Goal: Ask a question

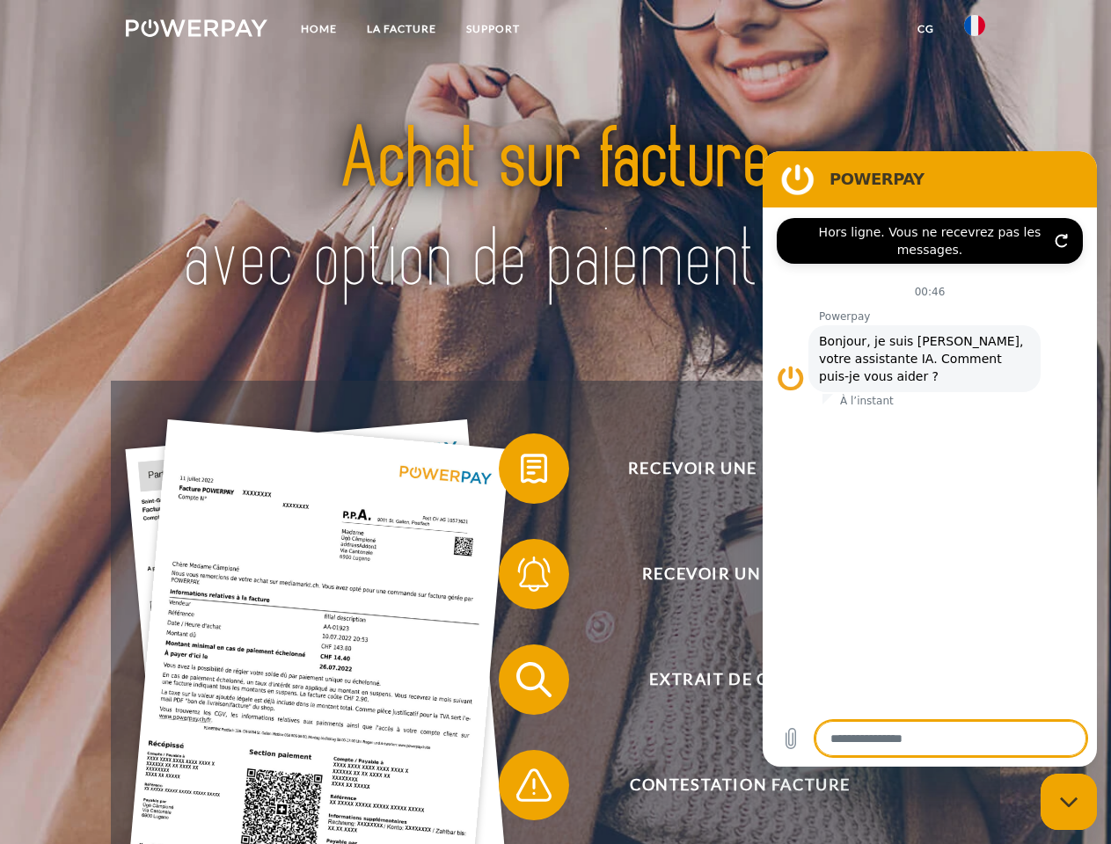
click at [196, 31] on img at bounding box center [197, 28] width 142 height 18
click at [974, 31] on img at bounding box center [974, 25] width 21 height 21
click at [925, 29] on link "CG" at bounding box center [925, 29] width 47 height 32
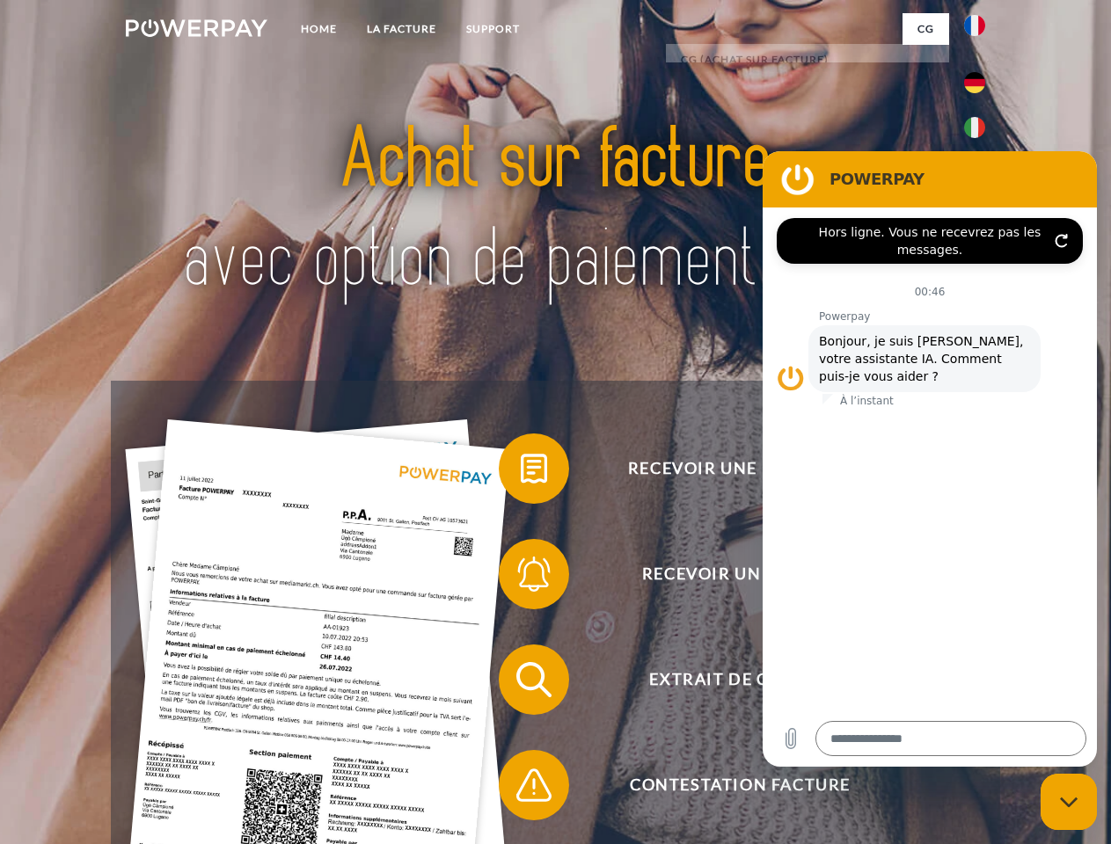
click at [521, 472] on span at bounding box center [507, 469] width 88 height 88
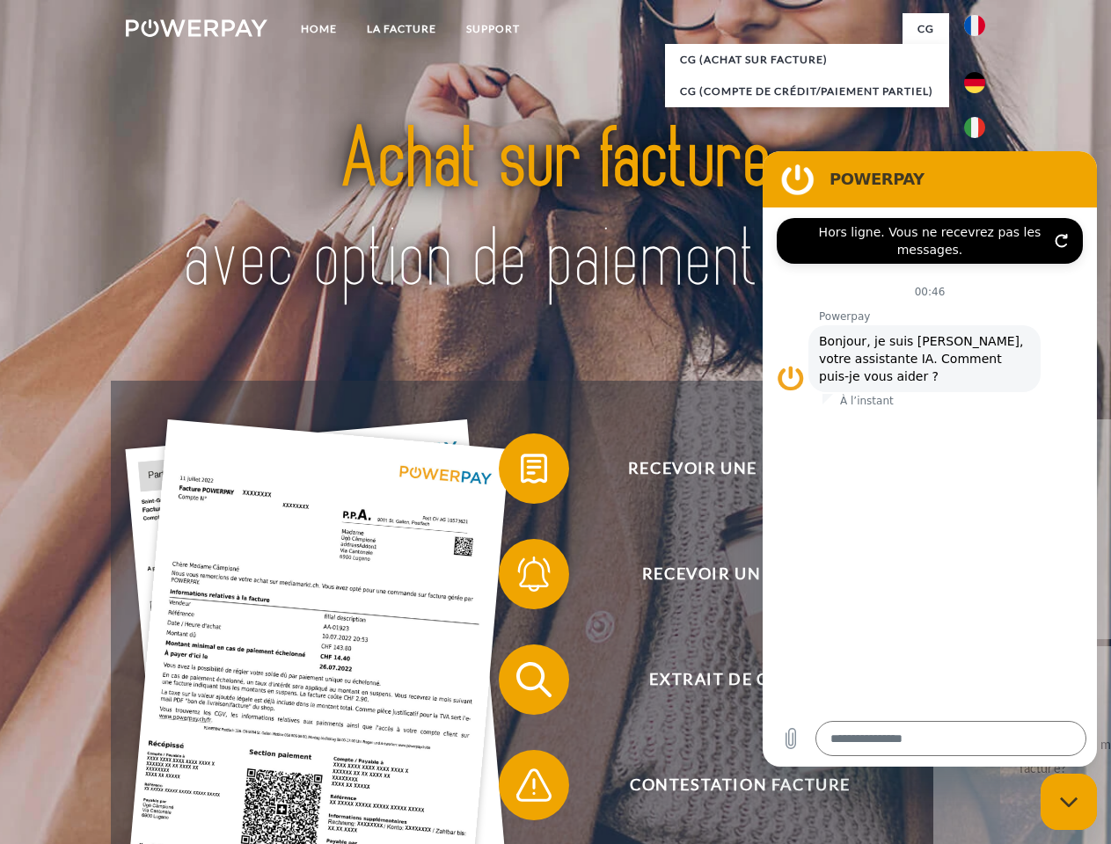
click at [521, 578] on div "Recevoir une facture ? Recevoir un rappel? Extrait de compte retour" at bounding box center [555, 732] width 888 height 703
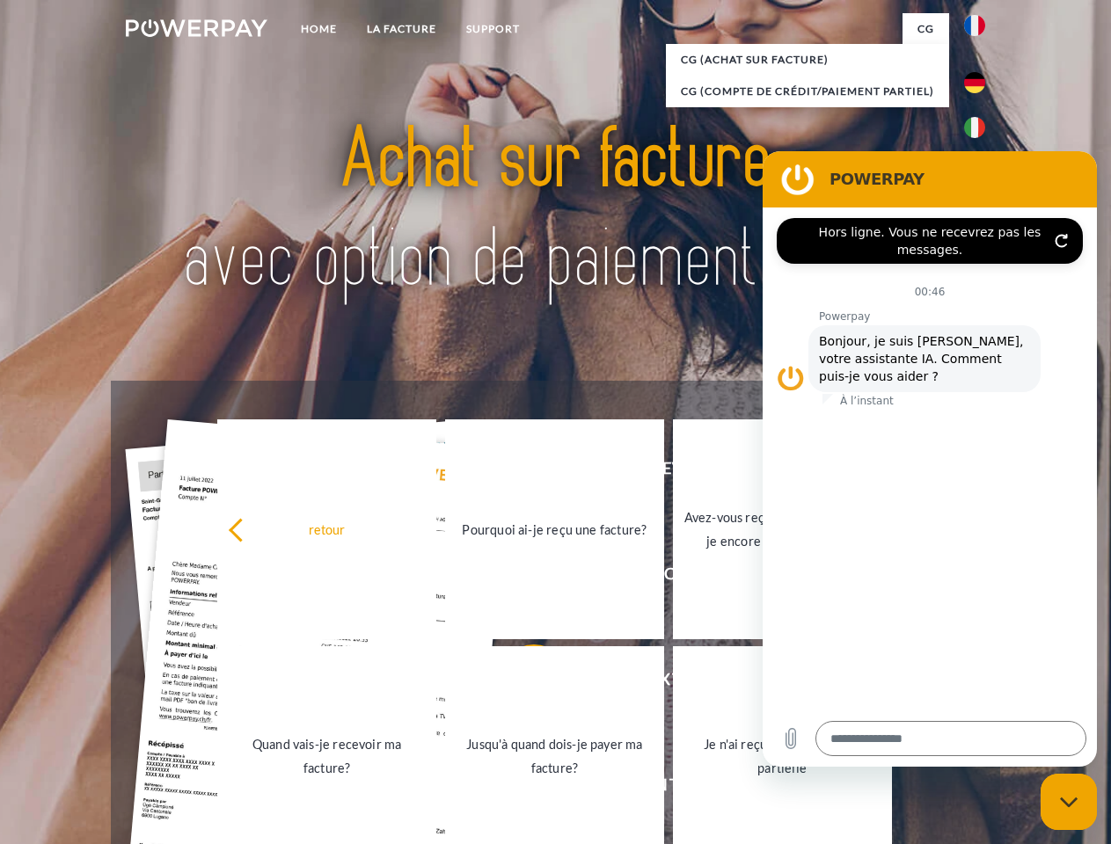
click at [521, 683] on link "Jusqu'à quand dois-je payer ma facture?" at bounding box center [554, 756] width 219 height 220
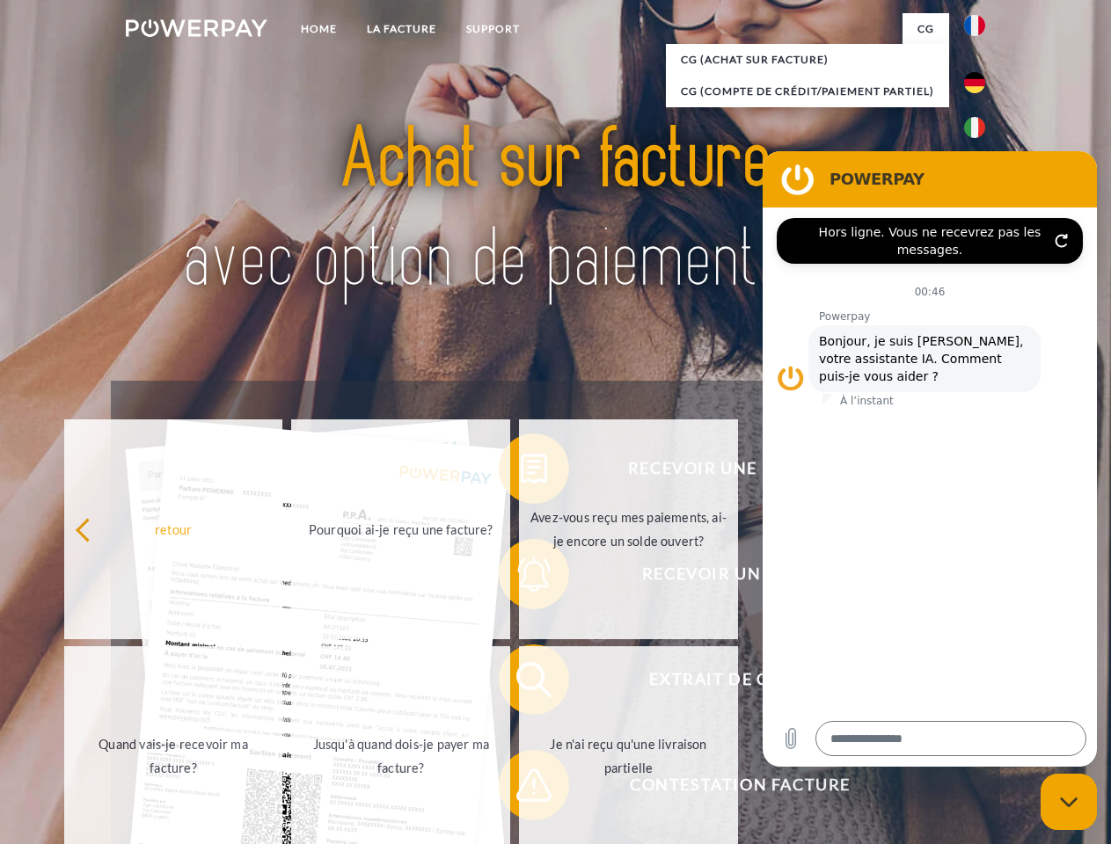
click at [521, 789] on span at bounding box center [507, 785] width 88 height 88
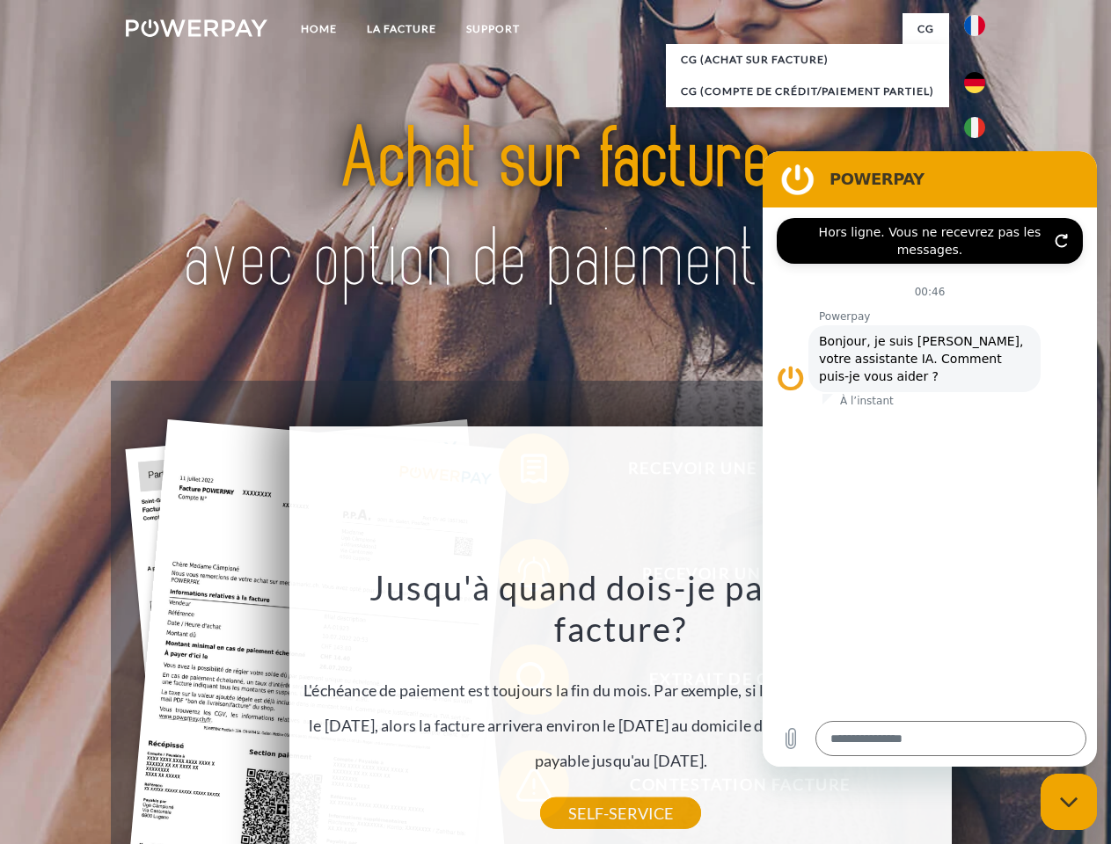
click at [1068, 802] on icon "Fermer la fenêtre de messagerie" at bounding box center [1069, 802] width 18 height 11
type textarea "*"
